Goal: Participate in discussion

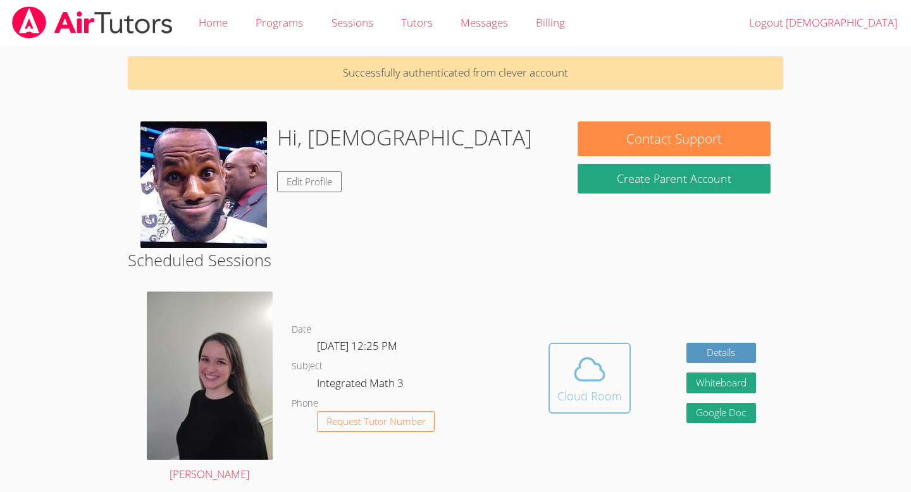
click at [616, 374] on span at bounding box center [589, 369] width 65 height 35
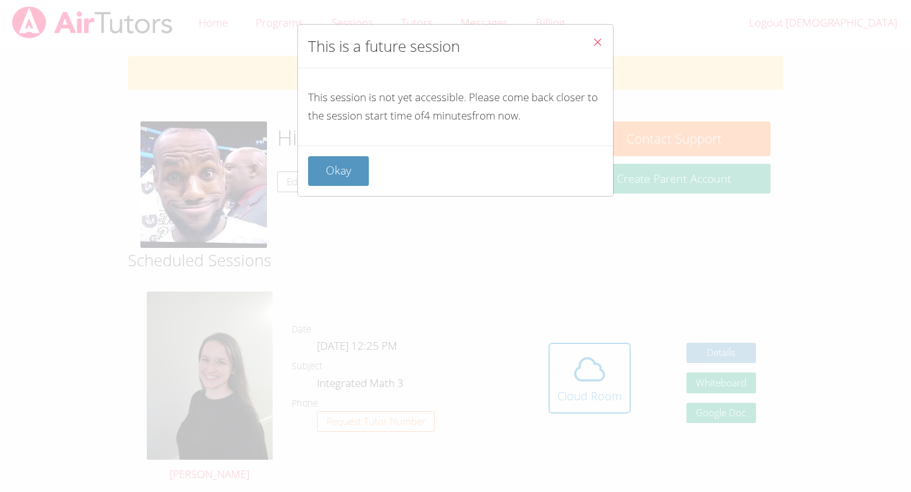
click at [598, 36] on span "Close" at bounding box center [597, 43] width 11 height 15
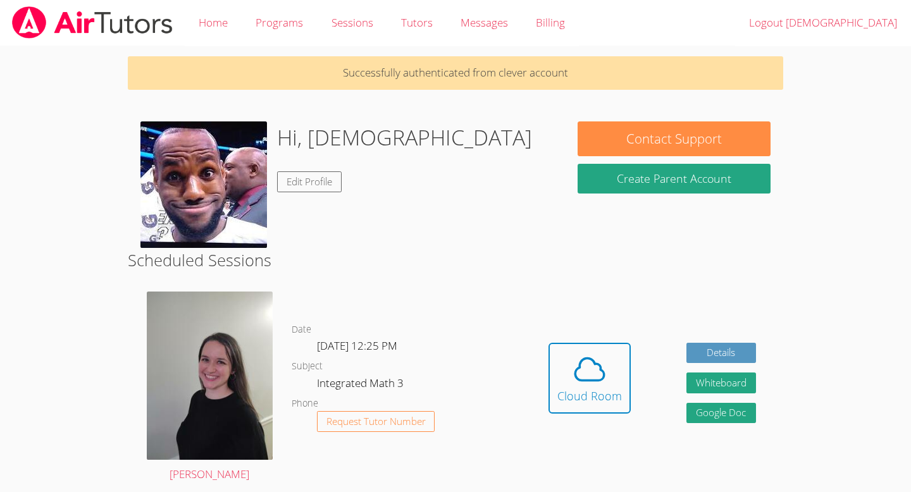
click at [80, 426] on body "Home Programs Sessions Tutors Messages Billing Logout Jesus Successfully authen…" at bounding box center [455, 246] width 911 height 492
click at [573, 370] on icon at bounding box center [589, 369] width 35 height 35
click at [615, 384] on span at bounding box center [589, 369] width 65 height 35
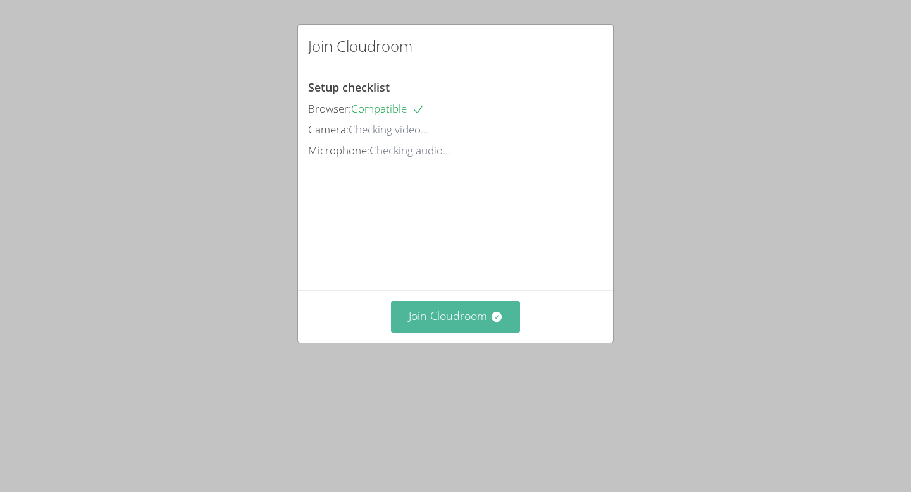
click at [450, 332] on button "Join Cloudroom" at bounding box center [456, 316] width 130 height 31
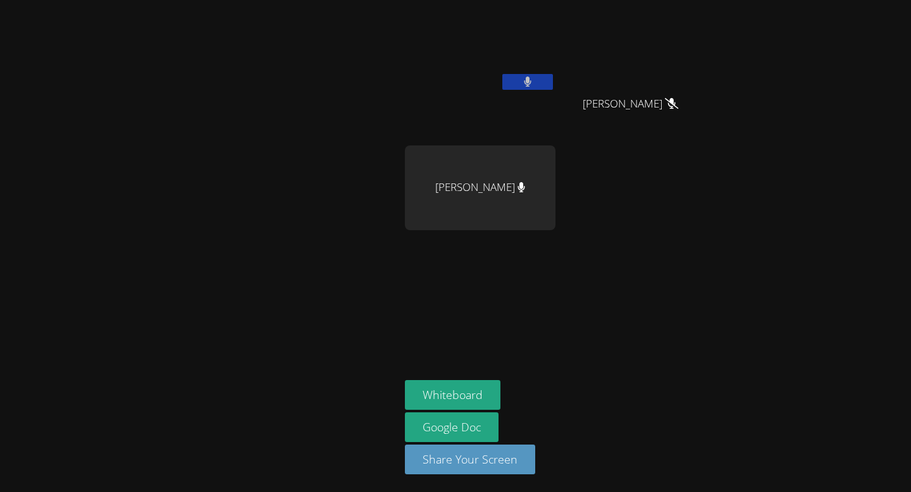
click at [537, 79] on button at bounding box center [527, 82] width 51 height 16
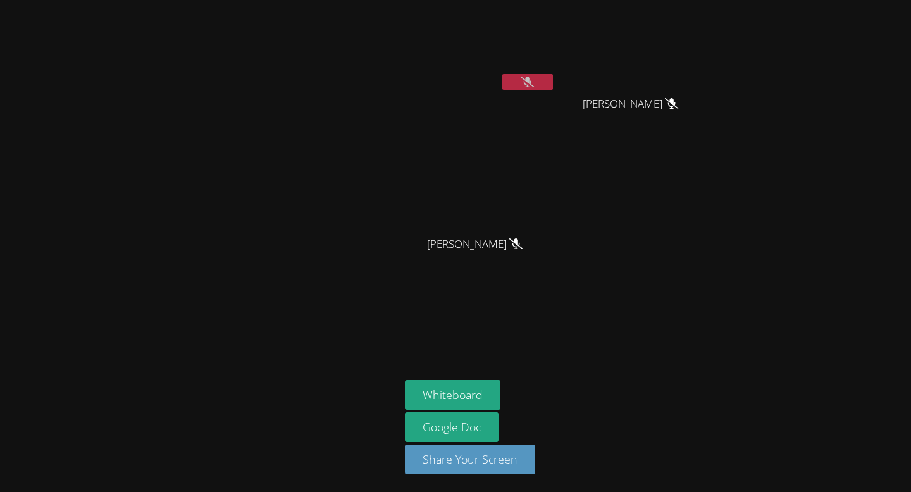
click at [519, 83] on button at bounding box center [527, 82] width 51 height 16
click at [547, 79] on button at bounding box center [527, 82] width 51 height 16
click at [540, 77] on button at bounding box center [527, 82] width 51 height 16
click at [548, 75] on button at bounding box center [527, 82] width 51 height 16
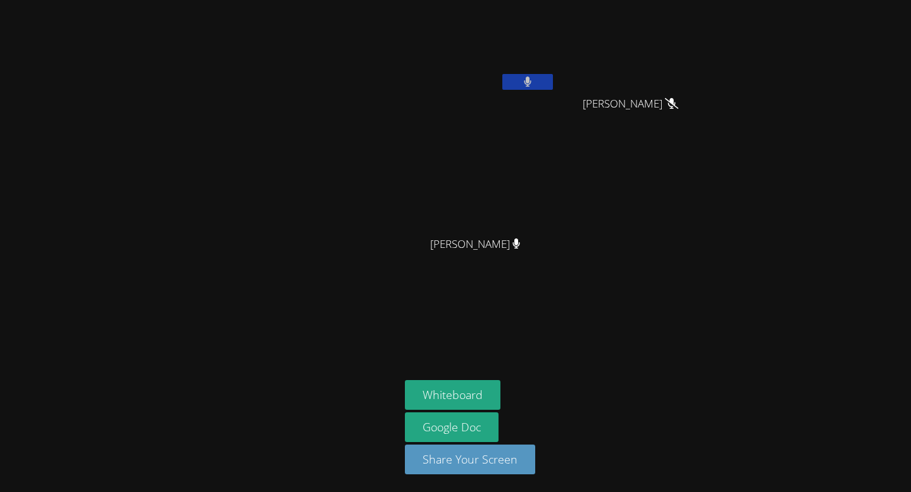
click at [544, 79] on button at bounding box center [527, 82] width 51 height 16
click at [205, 224] on div at bounding box center [200, 246] width 390 height 482
click at [532, 90] on div at bounding box center [527, 83] width 51 height 19
click at [529, 84] on icon at bounding box center [527, 82] width 13 height 11
click at [529, 84] on icon at bounding box center [528, 82] width 8 height 11
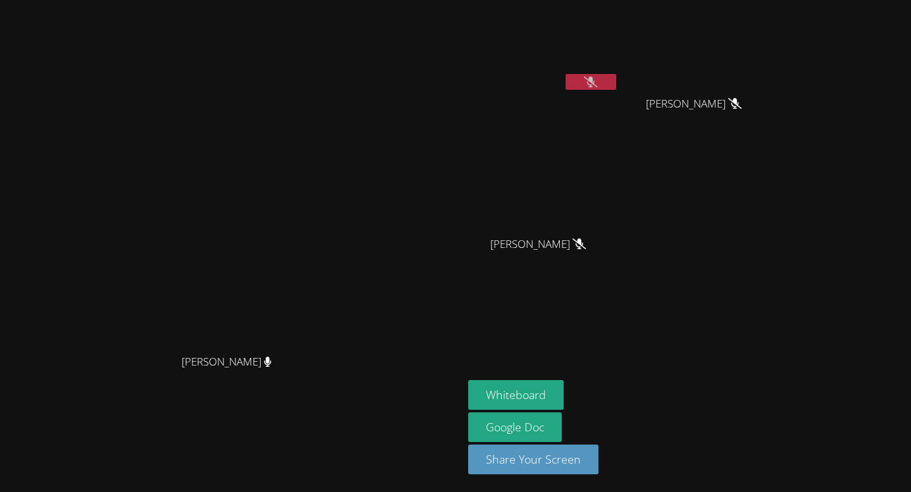
click at [606, 83] on button at bounding box center [591, 82] width 51 height 16
click at [597, 83] on icon at bounding box center [590, 82] width 13 height 11
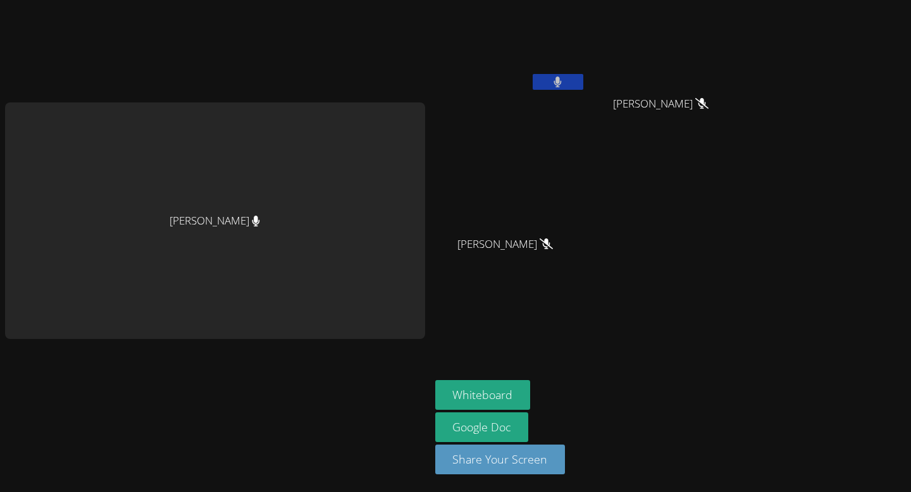
click at [550, 73] on video at bounding box center [510, 47] width 151 height 85
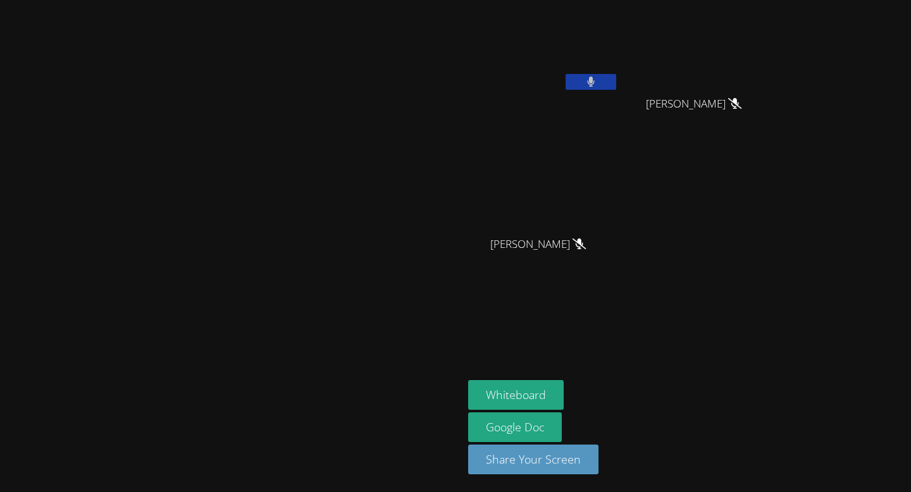
click at [595, 78] on icon at bounding box center [591, 82] width 8 height 11
click at [597, 78] on icon at bounding box center [590, 82] width 13 height 11
click at [595, 78] on icon at bounding box center [591, 82] width 8 height 11
click at [597, 78] on icon at bounding box center [590, 82] width 13 height 11
click at [595, 78] on icon at bounding box center [591, 82] width 8 height 11
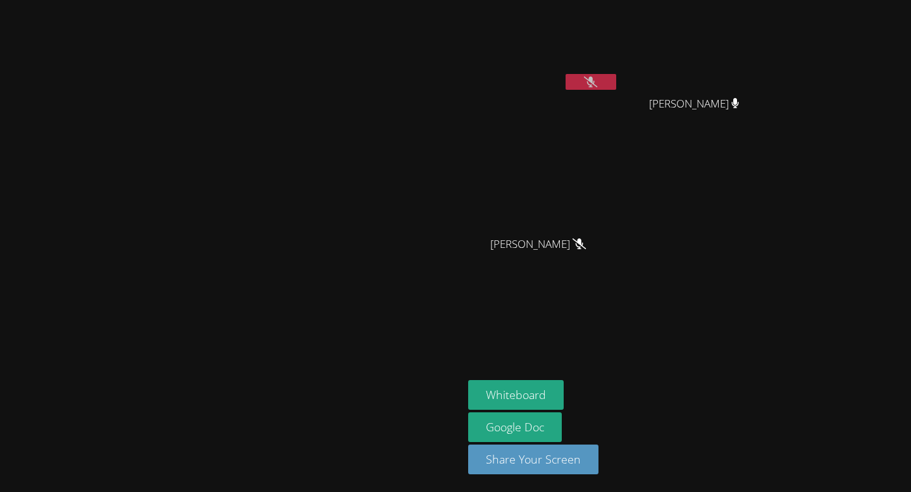
click at [597, 78] on icon at bounding box center [590, 82] width 13 height 11
click at [595, 78] on icon at bounding box center [591, 82] width 8 height 11
click at [597, 78] on icon at bounding box center [590, 82] width 13 height 11
click at [595, 78] on icon at bounding box center [591, 82] width 8 height 11
click at [597, 78] on icon at bounding box center [590, 82] width 13 height 11
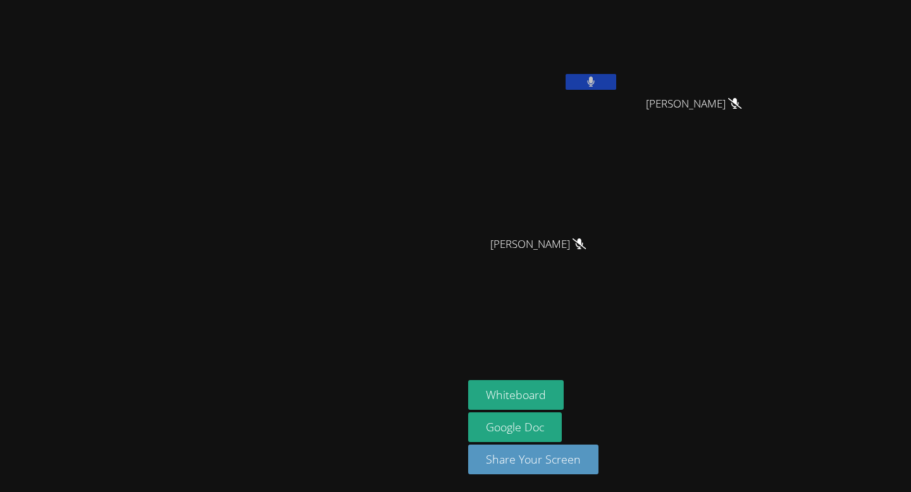
click at [595, 78] on icon at bounding box center [591, 82] width 8 height 11
click at [597, 78] on icon at bounding box center [590, 82] width 13 height 11
click at [595, 78] on icon at bounding box center [591, 82] width 8 height 11
click at [597, 78] on icon at bounding box center [590, 82] width 13 height 11
click at [595, 78] on icon at bounding box center [591, 82] width 8 height 11
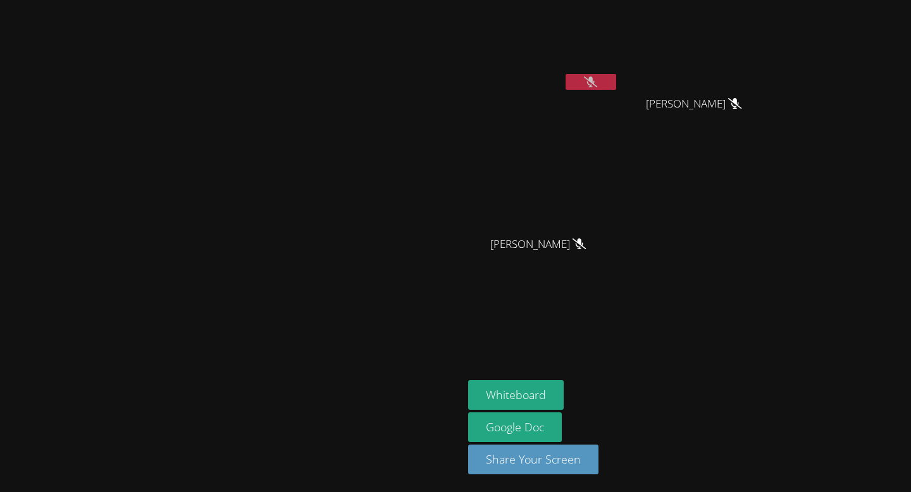
click at [597, 78] on icon at bounding box center [590, 82] width 13 height 11
click at [595, 78] on icon at bounding box center [591, 82] width 8 height 11
click at [597, 78] on icon at bounding box center [590, 82] width 13 height 11
click at [595, 78] on icon at bounding box center [591, 82] width 8 height 11
click at [597, 78] on icon at bounding box center [590, 82] width 13 height 11
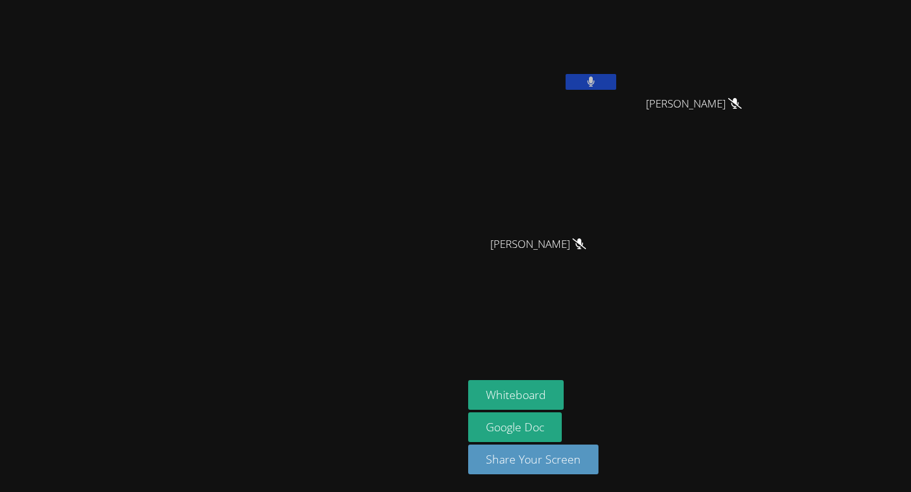
click at [595, 78] on icon at bounding box center [591, 82] width 8 height 11
click at [597, 78] on icon at bounding box center [590, 82] width 13 height 11
click at [595, 78] on icon at bounding box center [591, 82] width 8 height 11
click at [597, 78] on icon at bounding box center [590, 82] width 13 height 11
click at [595, 78] on icon at bounding box center [591, 82] width 8 height 11
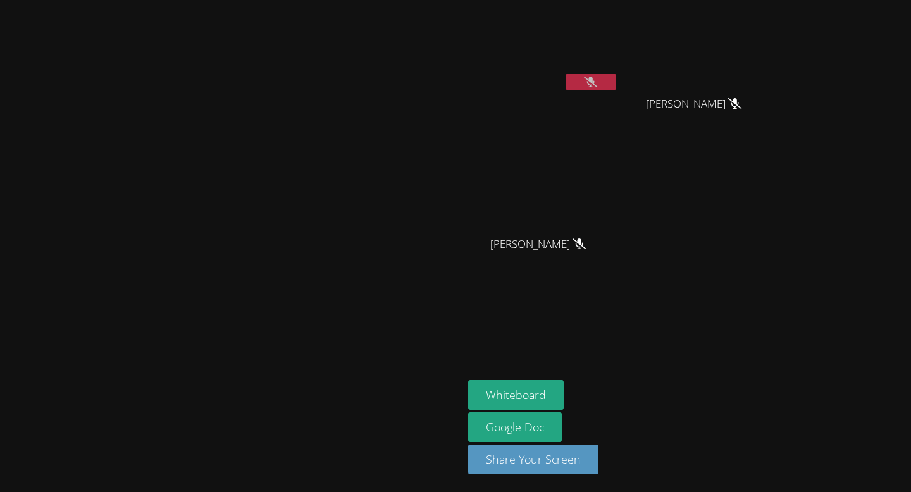
click at [597, 78] on icon at bounding box center [590, 82] width 13 height 11
click at [595, 78] on icon at bounding box center [591, 82] width 8 height 11
click at [597, 78] on icon at bounding box center [590, 82] width 13 height 11
click at [595, 78] on icon at bounding box center [591, 82] width 8 height 11
click at [616, 74] on button at bounding box center [591, 82] width 51 height 16
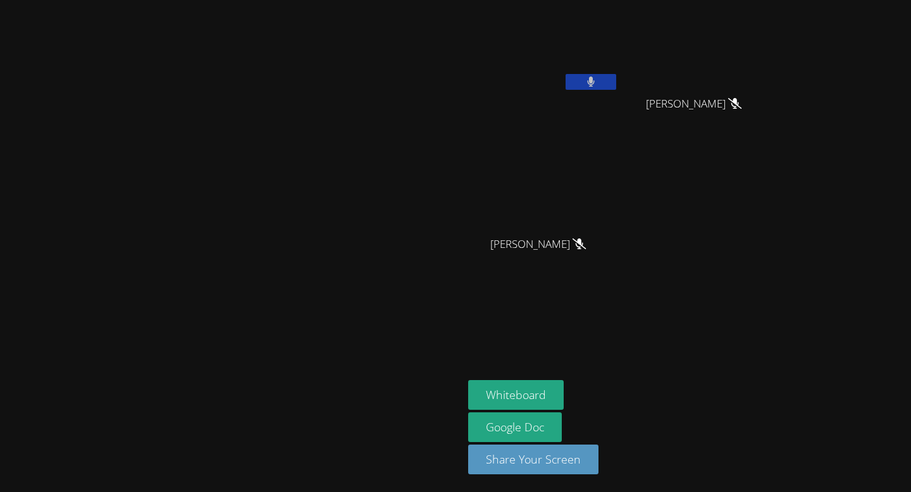
click at [616, 74] on button at bounding box center [591, 82] width 51 height 16
click at [619, 73] on div "[PERSON_NAME]" at bounding box center [543, 50] width 151 height 90
click at [619, 73] on video at bounding box center [543, 47] width 151 height 85
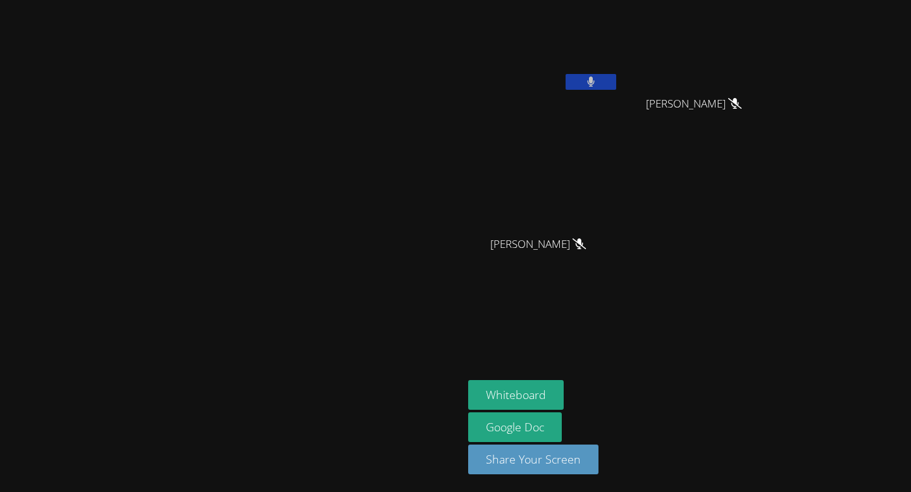
click at [616, 84] on button at bounding box center [591, 82] width 51 height 16
click at [774, 84] on video at bounding box center [699, 47] width 151 height 85
click at [616, 78] on button at bounding box center [591, 82] width 51 height 16
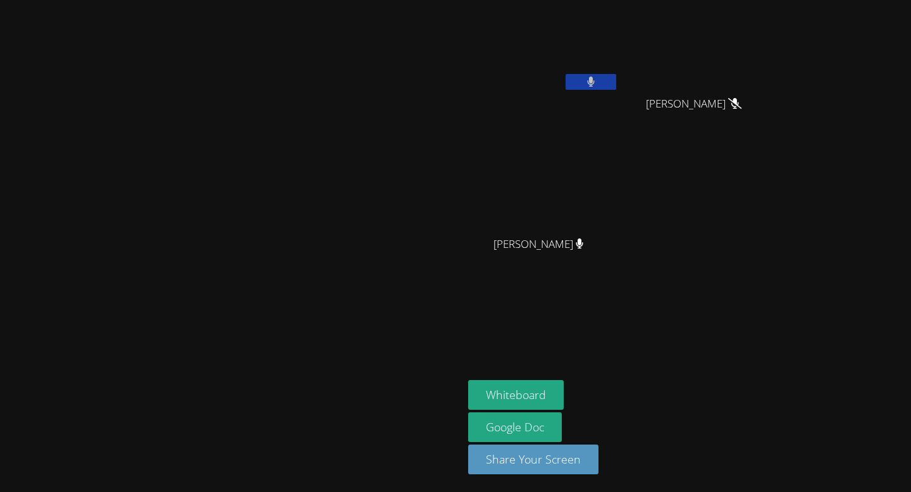
click at [616, 78] on button at bounding box center [591, 82] width 51 height 16
click at [616, 82] on button at bounding box center [591, 82] width 51 height 16
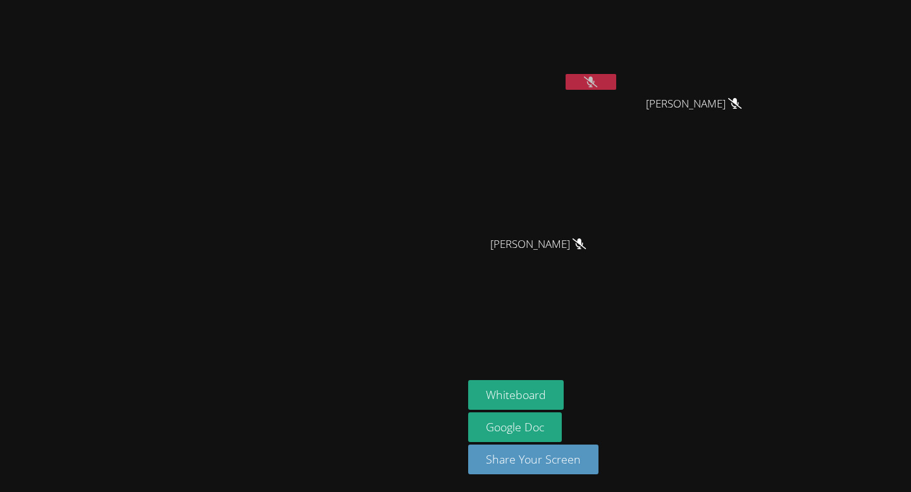
drag, startPoint x: 726, startPoint y: 82, endPoint x: 726, endPoint y: 89, distance: 7.6
click at [597, 84] on icon at bounding box center [590, 82] width 13 height 11
click at [616, 89] on button at bounding box center [591, 82] width 51 height 16
click at [597, 86] on icon at bounding box center [590, 82] width 13 height 11
click at [595, 86] on icon at bounding box center [591, 82] width 8 height 11
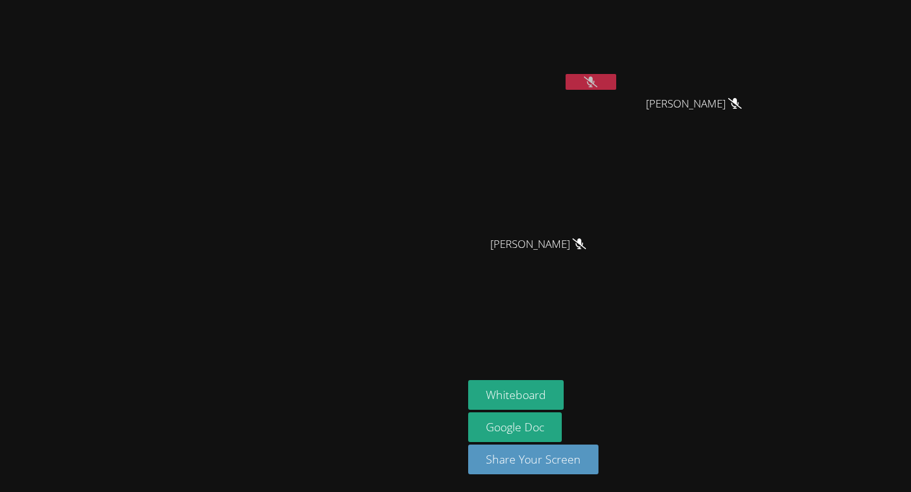
click at [597, 86] on icon at bounding box center [590, 82] width 13 height 11
click at [595, 86] on icon at bounding box center [591, 82] width 8 height 11
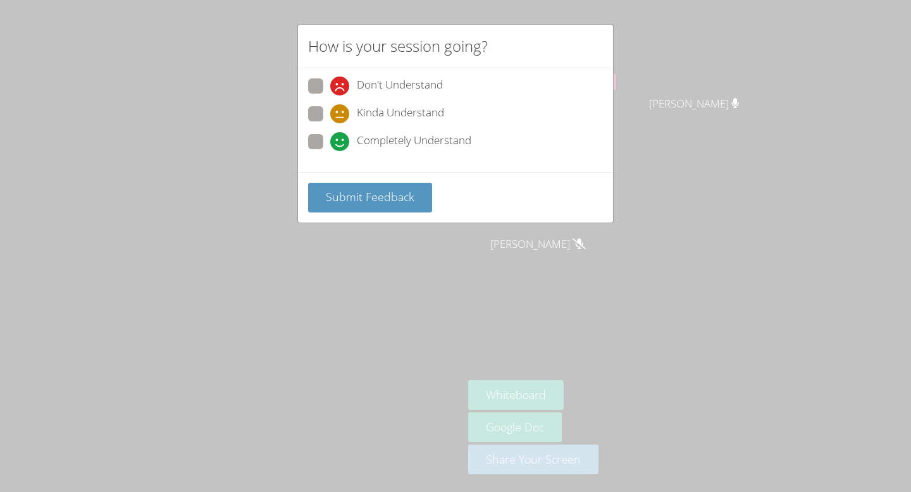
click at [307, 107] on div "Don't Understand Kinda Understand Completely Understand" at bounding box center [455, 120] width 315 height 104
click at [330, 123] on span at bounding box center [330, 123] width 0 height 0
click at [330, 109] on input "Kinda Understand" at bounding box center [335, 111] width 11 height 11
radio input "true"
click at [370, 188] on button "Submit Feedback" at bounding box center [370, 198] width 124 height 30
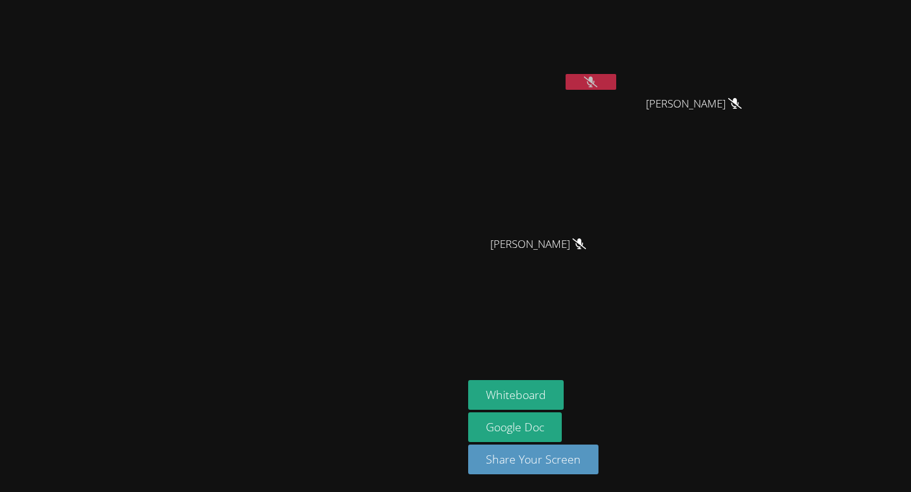
click at [619, 77] on video at bounding box center [543, 47] width 151 height 85
click at [616, 79] on button at bounding box center [591, 82] width 51 height 16
click at [616, 86] on button at bounding box center [591, 82] width 51 height 16
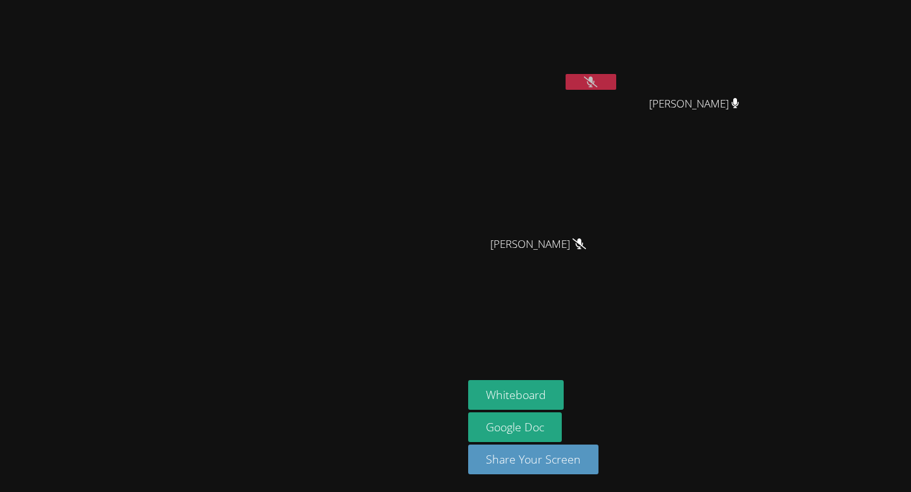
click at [616, 82] on button at bounding box center [591, 82] width 51 height 16
drag, startPoint x: 733, startPoint y: 82, endPoint x: 733, endPoint y: 73, distance: 9.5
click at [619, 73] on div "[PERSON_NAME]" at bounding box center [543, 50] width 151 height 90
click at [616, 88] on button at bounding box center [591, 82] width 51 height 16
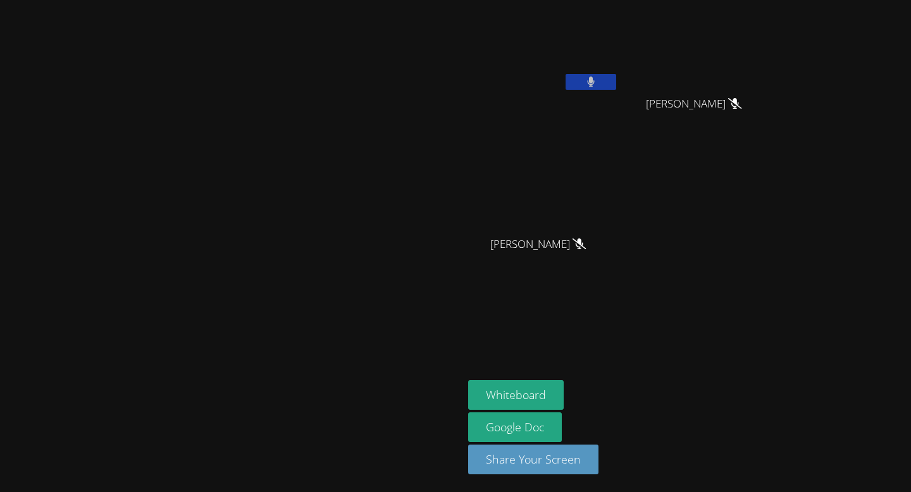
click at [616, 88] on button at bounding box center [591, 82] width 51 height 16
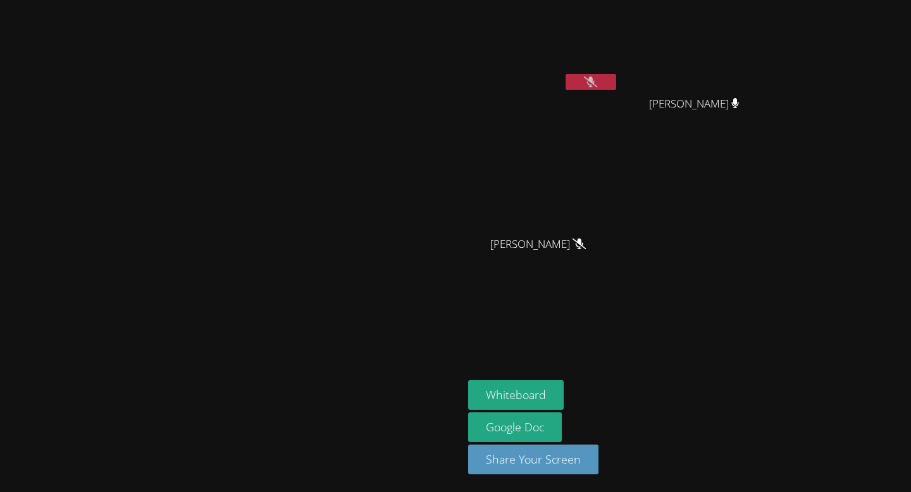
click at [597, 85] on icon at bounding box center [590, 82] width 13 height 11
click at [616, 87] on button at bounding box center [591, 82] width 51 height 16
click at [597, 84] on icon at bounding box center [590, 82] width 13 height 11
